Goal: Navigation & Orientation: Find specific page/section

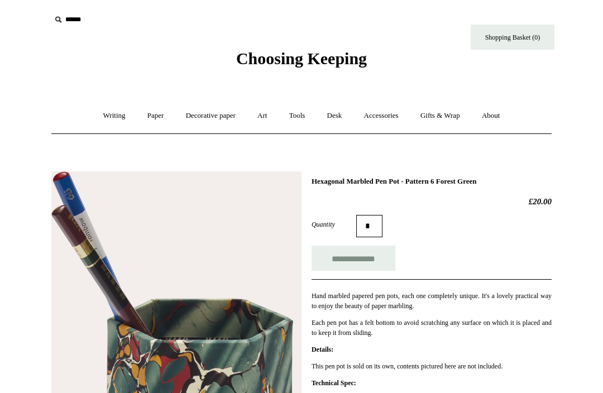
click at [388, 114] on link "Accessories +" at bounding box center [381, 116] width 55 height 30
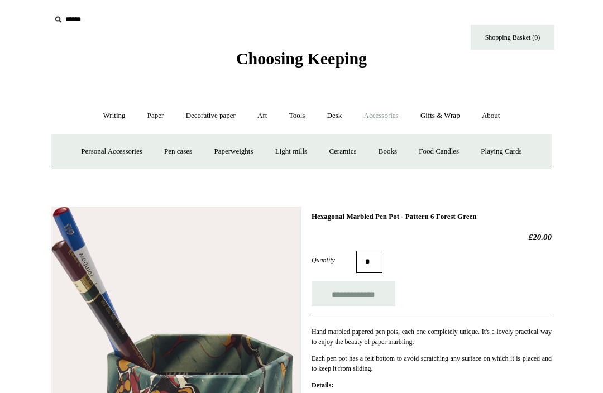
click at [520, 155] on link "Playing Cards" at bounding box center [500, 152] width 61 height 30
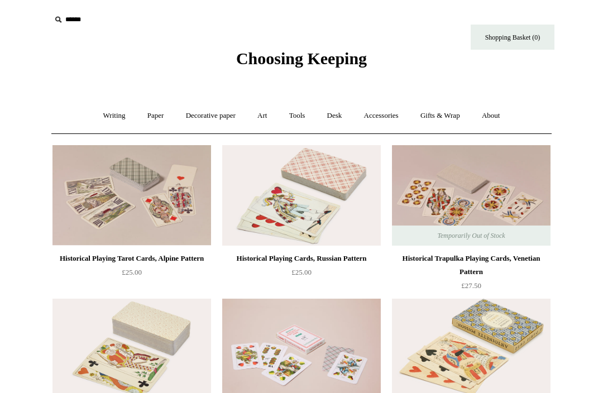
click at [392, 114] on link "Accessories +" at bounding box center [381, 116] width 55 height 30
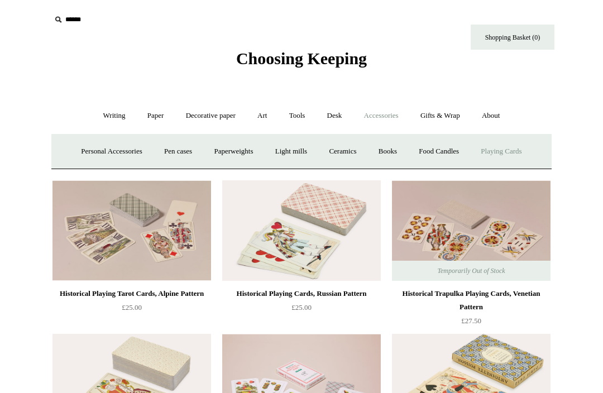
click at [357, 147] on link "Ceramics +" at bounding box center [342, 152] width 47 height 30
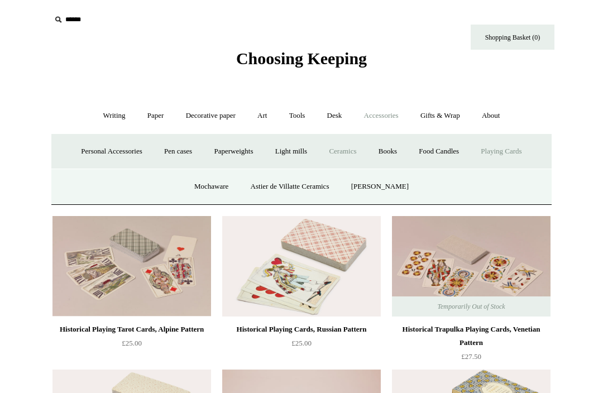
click at [360, 151] on link "Ceramics -" at bounding box center [342, 152] width 47 height 30
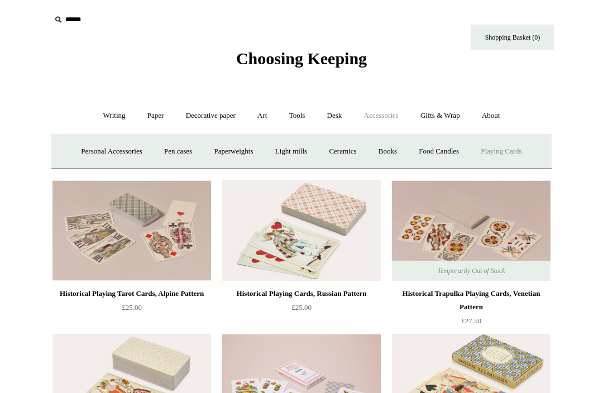
click at [352, 152] on link "Ceramics +" at bounding box center [342, 152] width 47 height 30
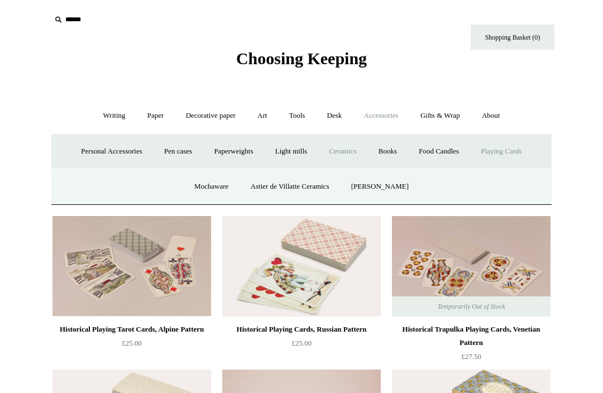
click at [322, 184] on link "Astier de Villatte Ceramics" at bounding box center [289, 187] width 99 height 30
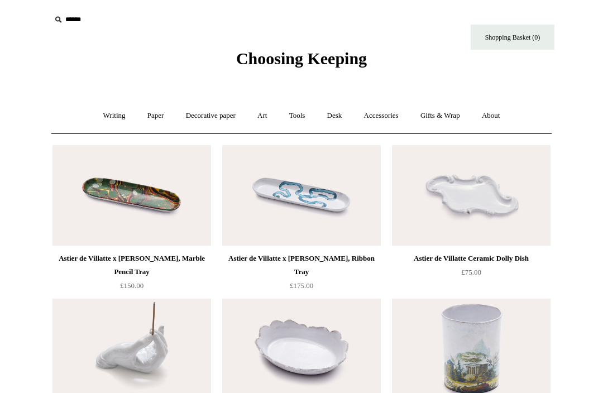
click at [339, 115] on link "Desk +" at bounding box center [334, 116] width 35 height 30
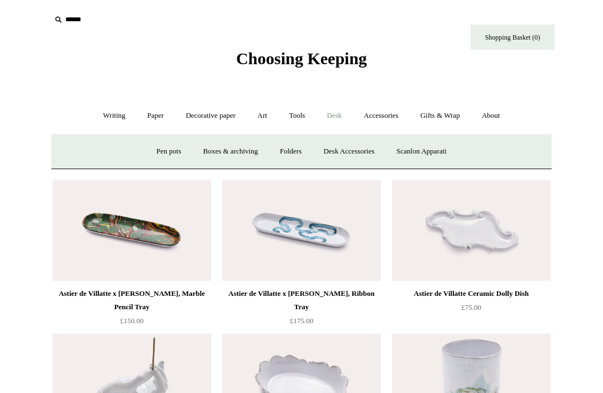
click at [363, 155] on link "Desk Accessories" at bounding box center [348, 152] width 71 height 30
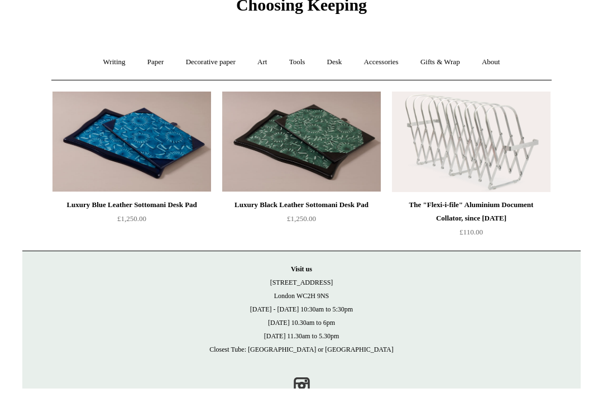
scroll to position [85, 0]
